Goal: Task Accomplishment & Management: Complete application form

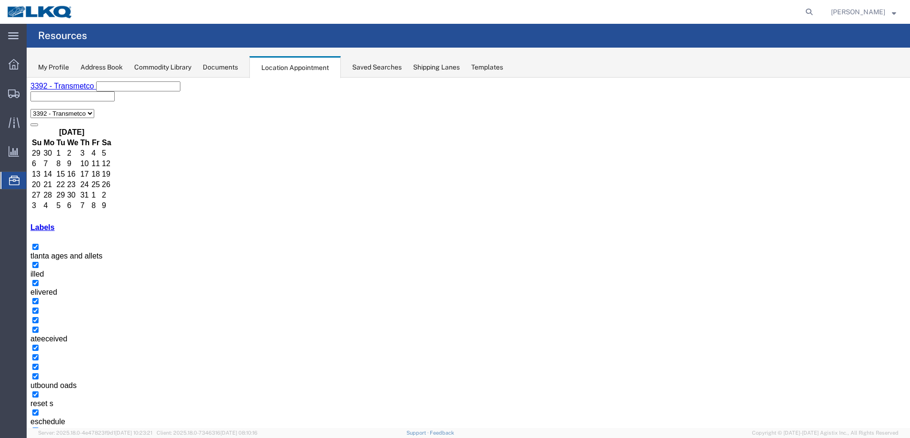
click at [46, 437] on button "button" at bounding box center [42, 444] width 8 height 3
select select "1"
select select
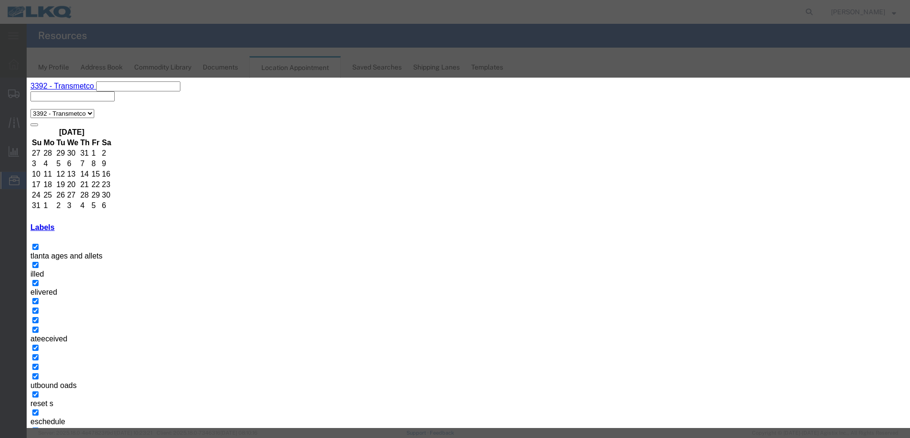
type input "t"
type input "T31426- South Bend Roll off swap"
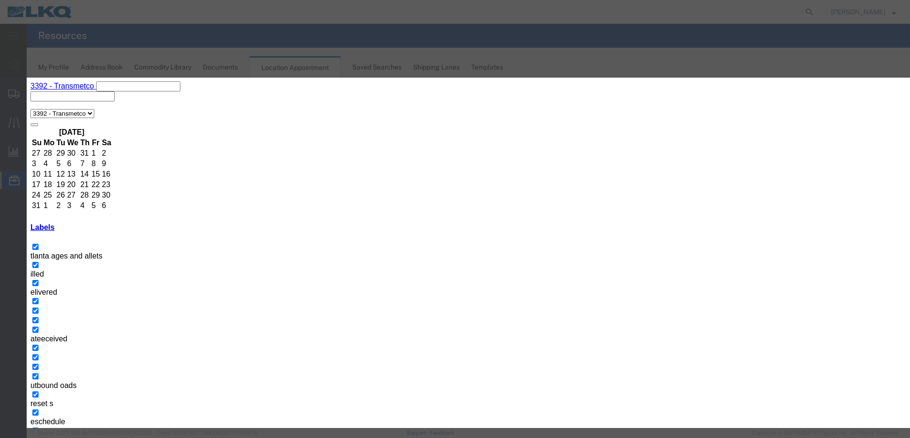
type input "4:55 PM"
type input "over"
select select "3540"
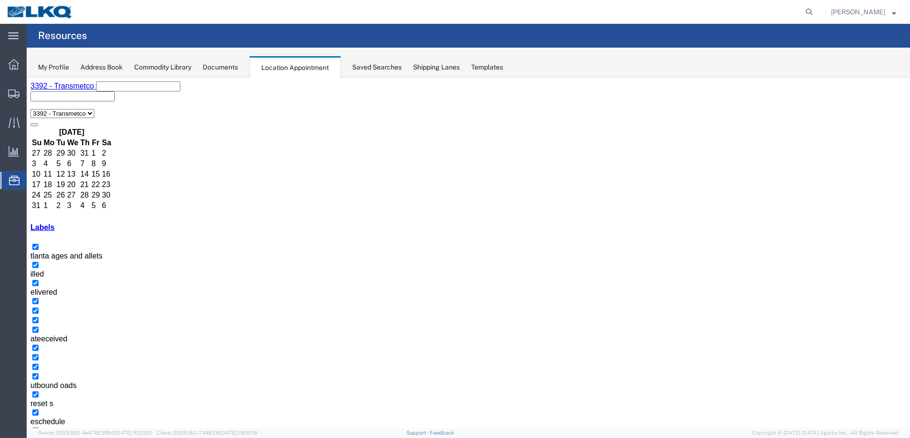
select select "1"
select select
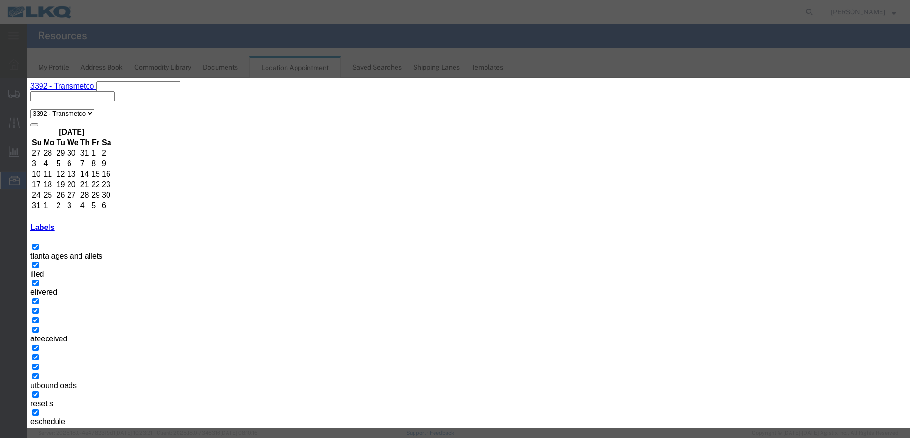
type input "t"
type input "T31428- GLE- Skidded"
drag, startPoint x: 487, startPoint y: 177, endPoint x: 493, endPoint y: 179, distance: 6.3
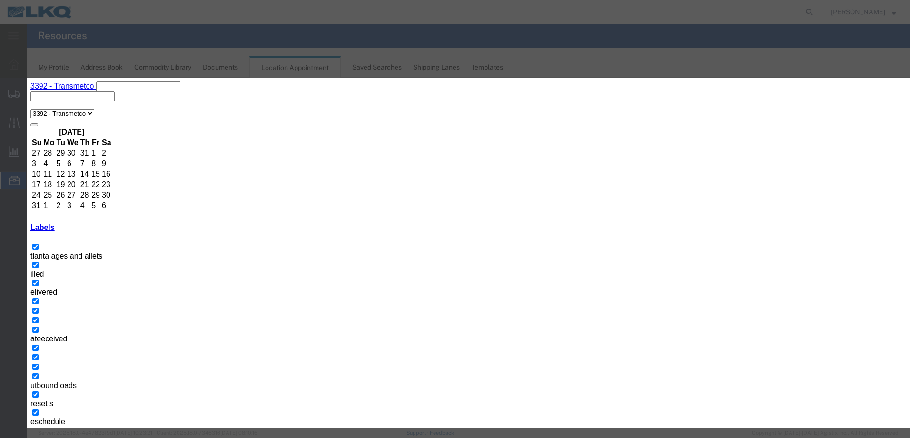
type input "9:00 a"
type input "th"
select select "23"
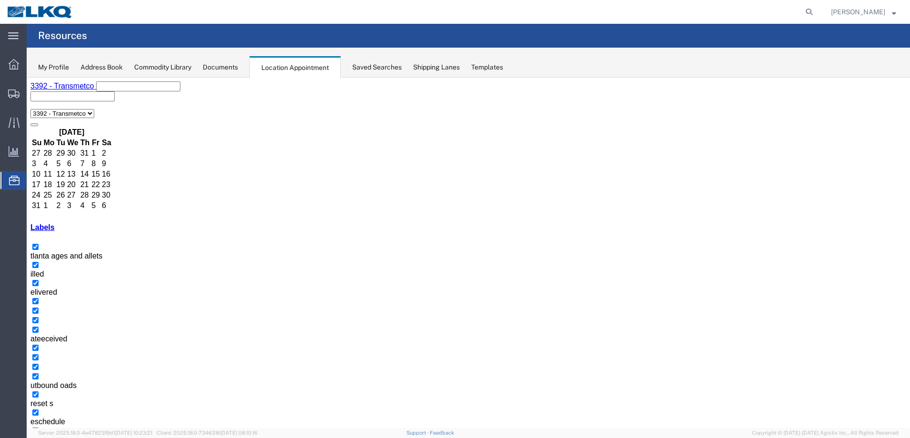
select select "1"
select select
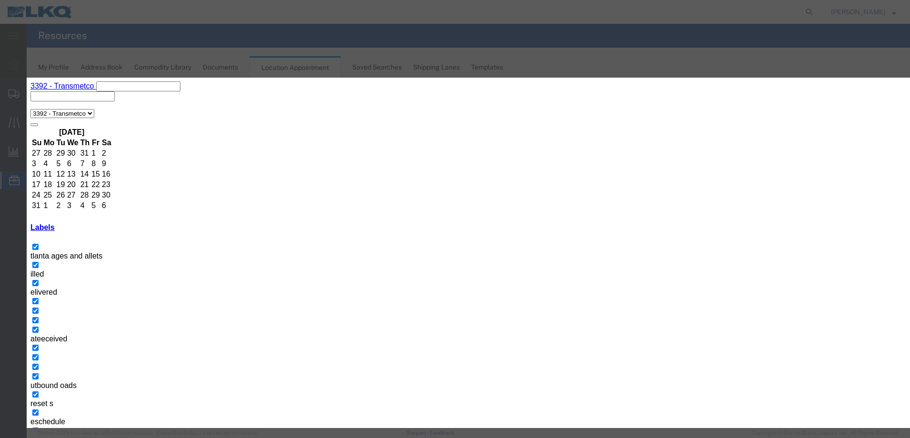
paste input "T31428- GLE- Skidded"
type input "T31428- GLE- Skidded"
type input "9:00 a"
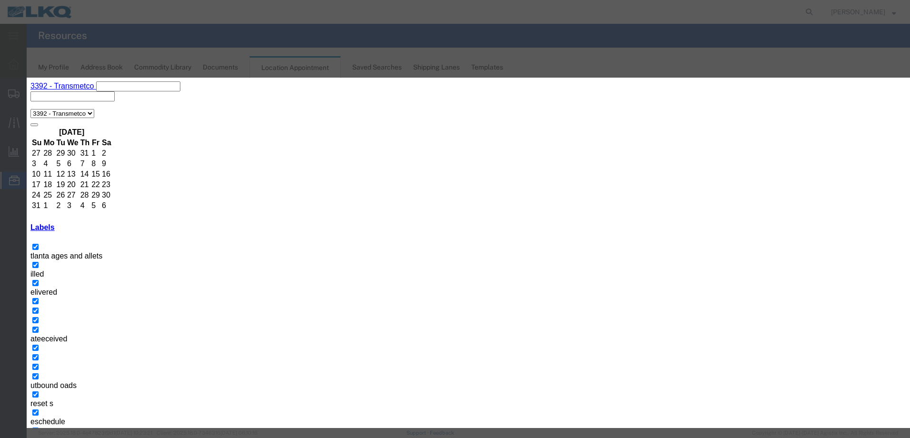
type input "th"
select select "23"
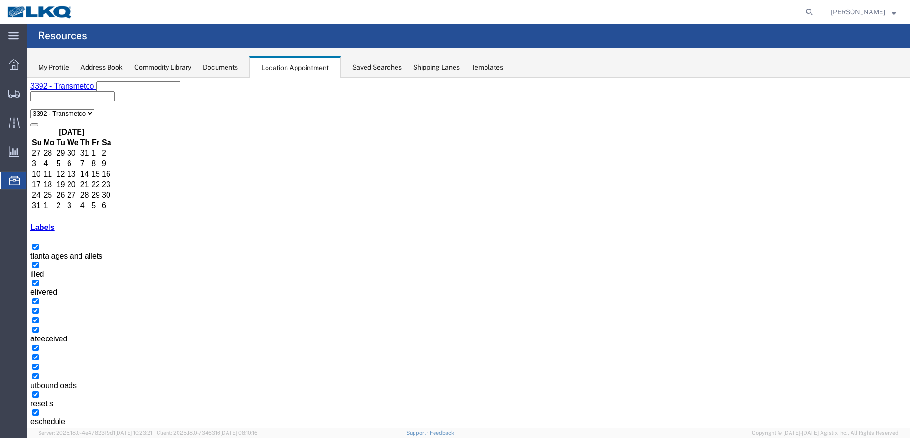
click at [816, 10] on icon at bounding box center [808, 11] width 13 height 13
click at [699, 13] on input "search" at bounding box center [657, 11] width 289 height 23
type input "t31303"
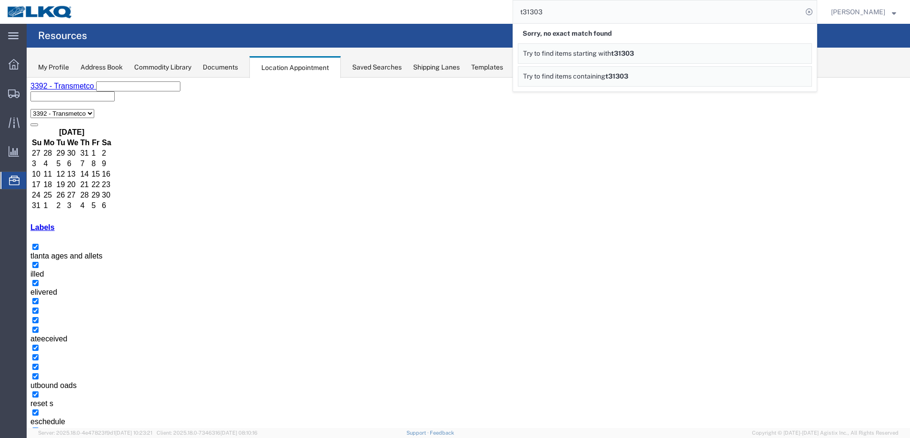
type input "t31303"
click at [816, 12] on icon at bounding box center [808, 11] width 13 height 13
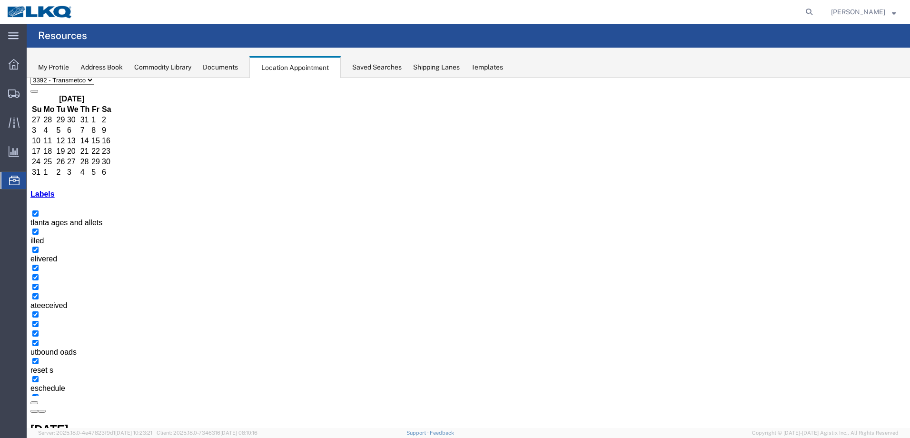
scroll to position [48, 0]
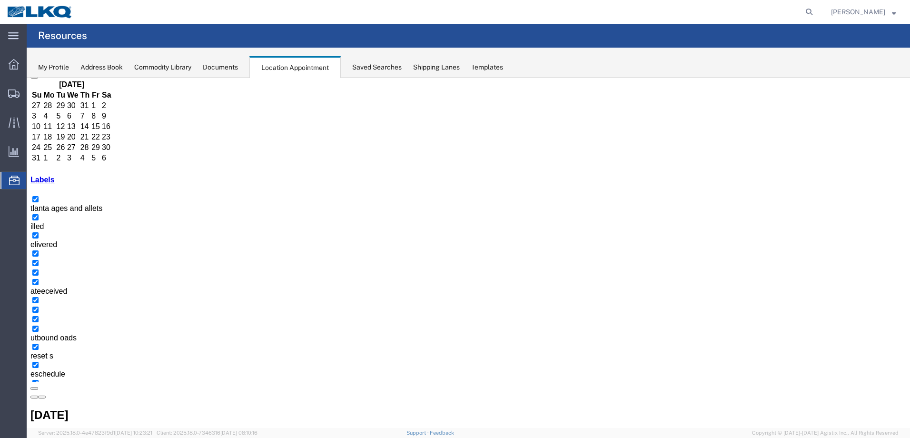
drag, startPoint x: 354, startPoint y: 316, endPoint x: 440, endPoint y: 322, distance: 85.4
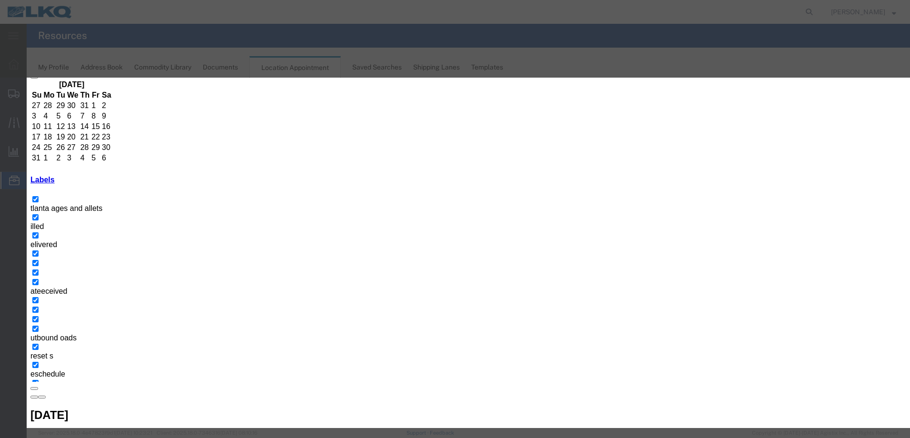
drag, startPoint x: 728, startPoint y: 239, endPoint x: 713, endPoint y: 235, distance: 15.8
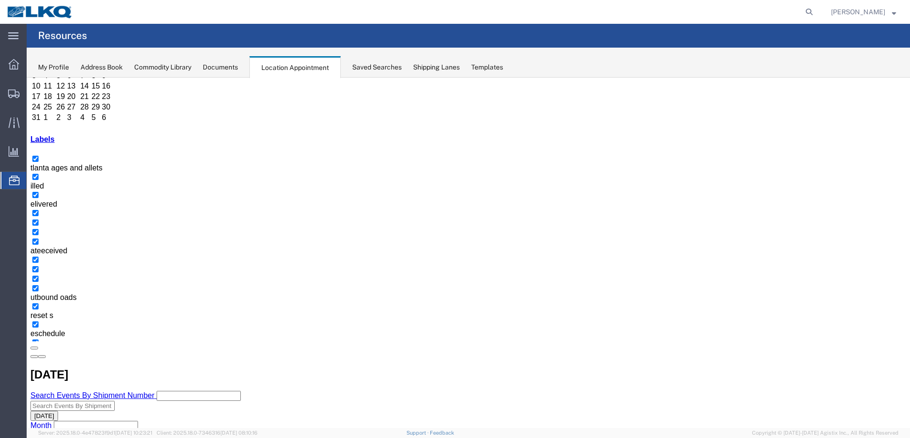
scroll to position [100, 0]
